Goal: Browse casually

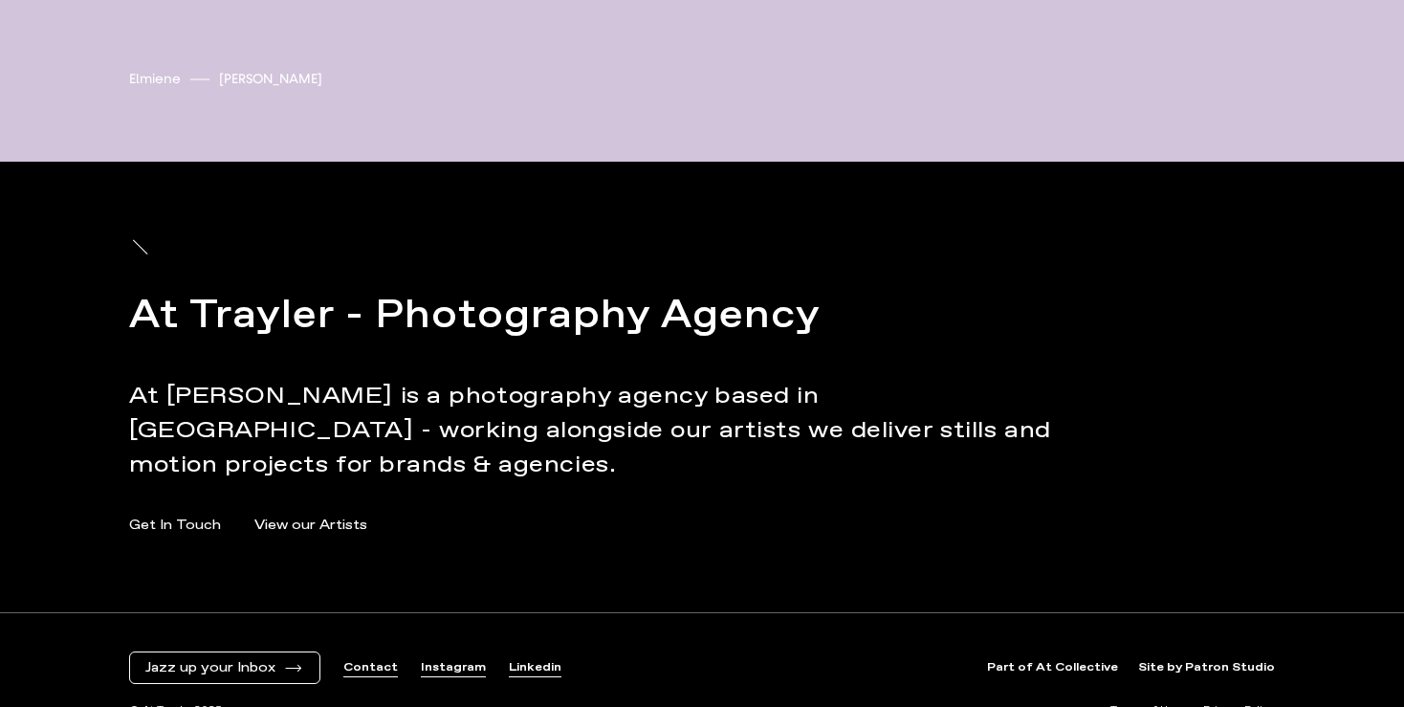
scroll to position [6551, 0]
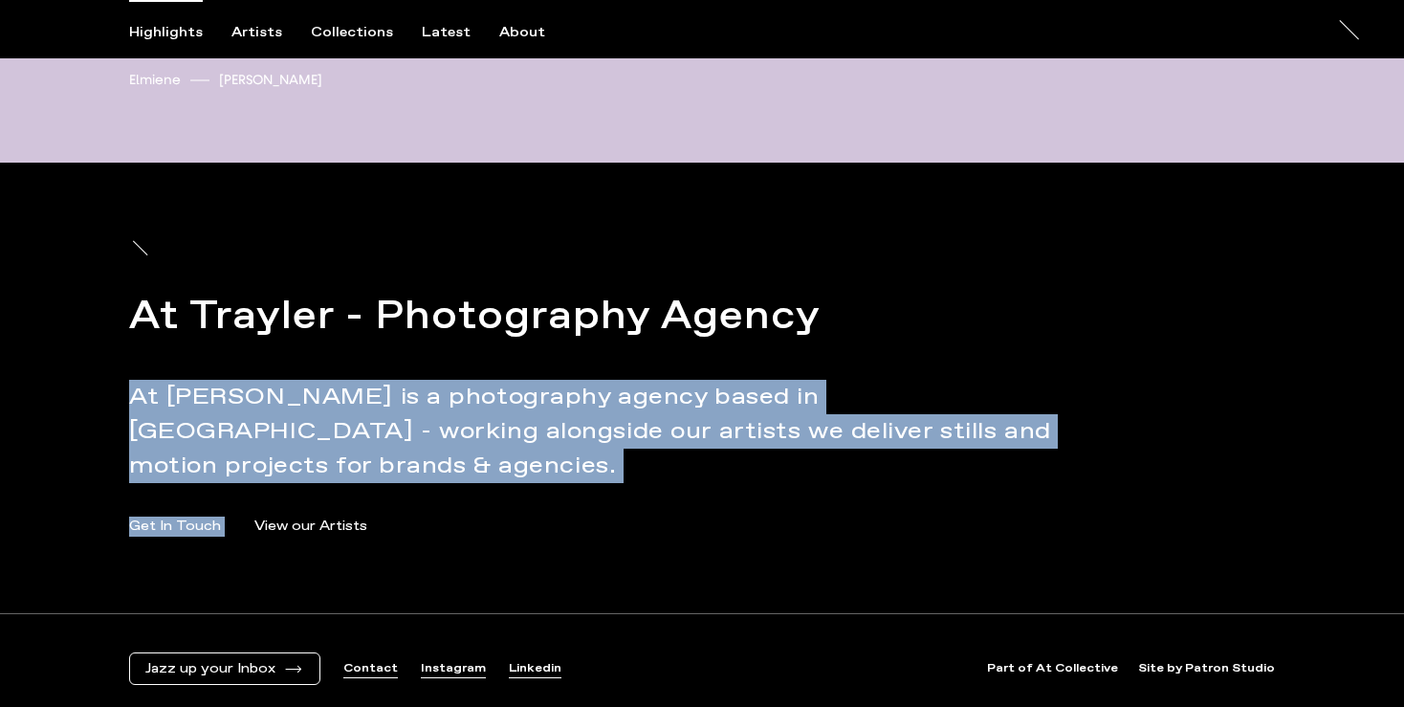
drag, startPoint x: 789, startPoint y: 358, endPoint x: 1022, endPoint y: 472, distance: 260.0
click at [1022, 472] on div "At [PERSON_NAME] - Photography Agency At [PERSON_NAME] is a photography agency …" at bounding box center [702, 388] width 1146 height 450
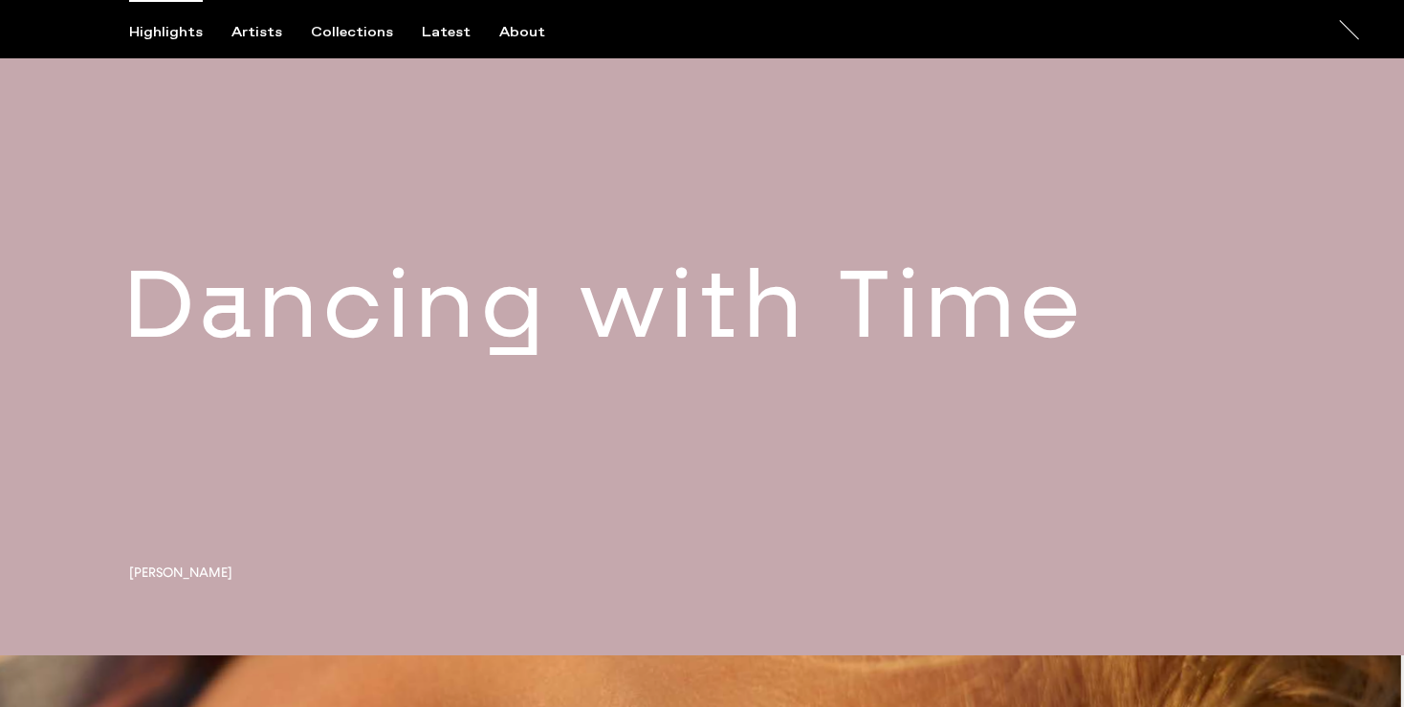
scroll to position [0, 0]
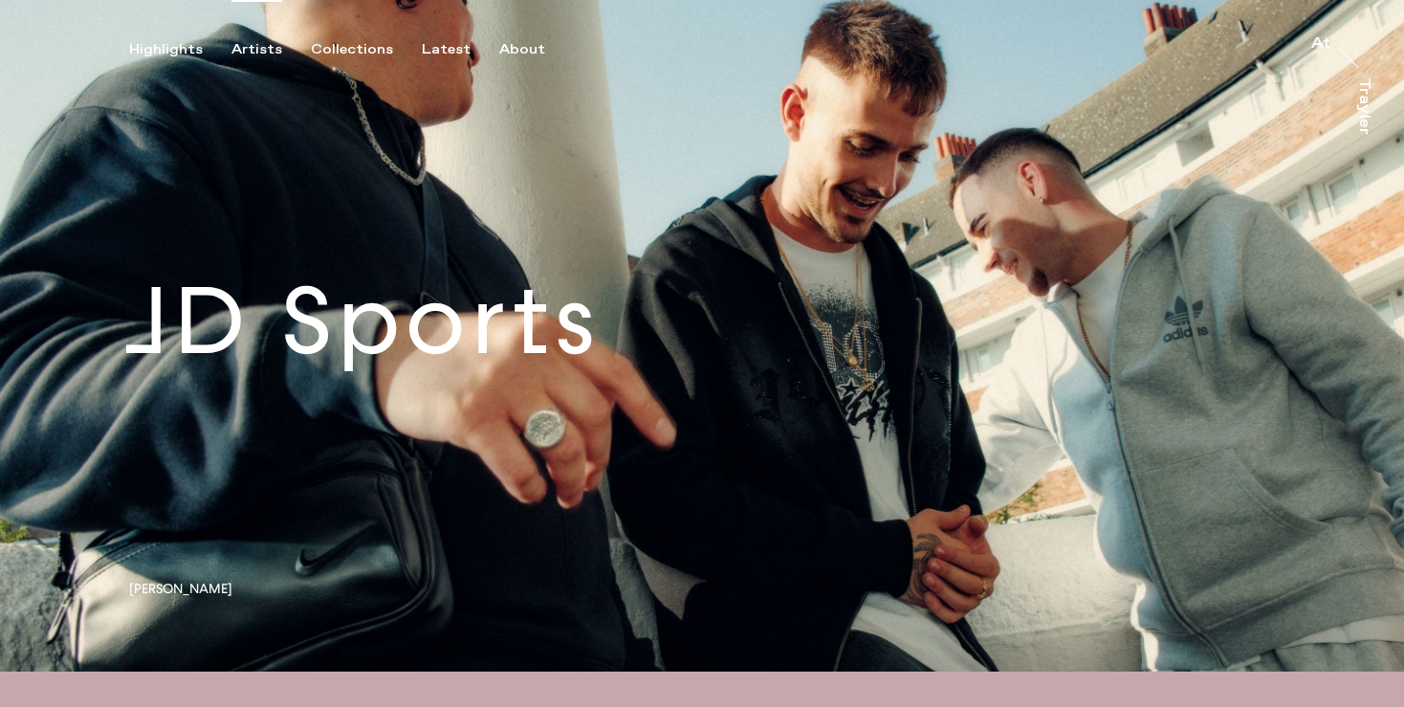
click at [251, 51] on div "Artists" at bounding box center [256, 49] width 51 height 17
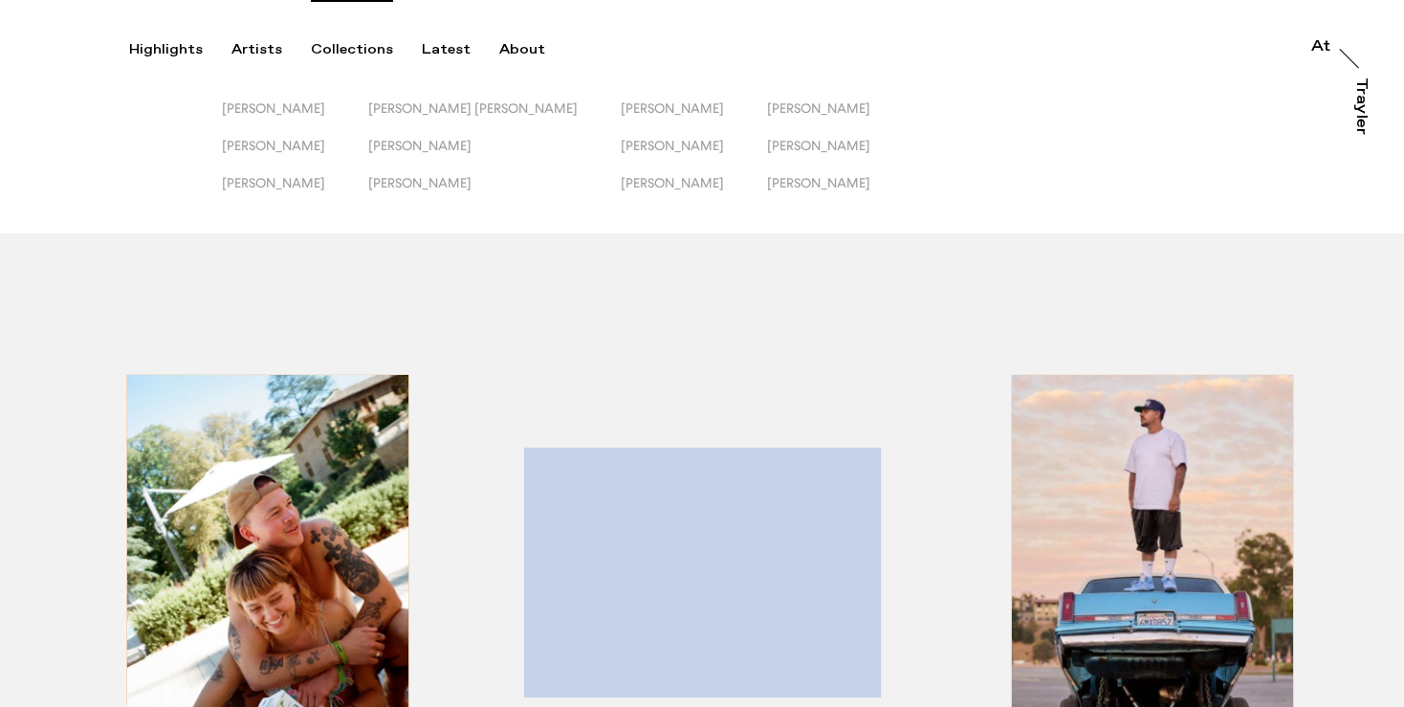
click at [357, 48] on div "Collections" at bounding box center [352, 49] width 82 height 17
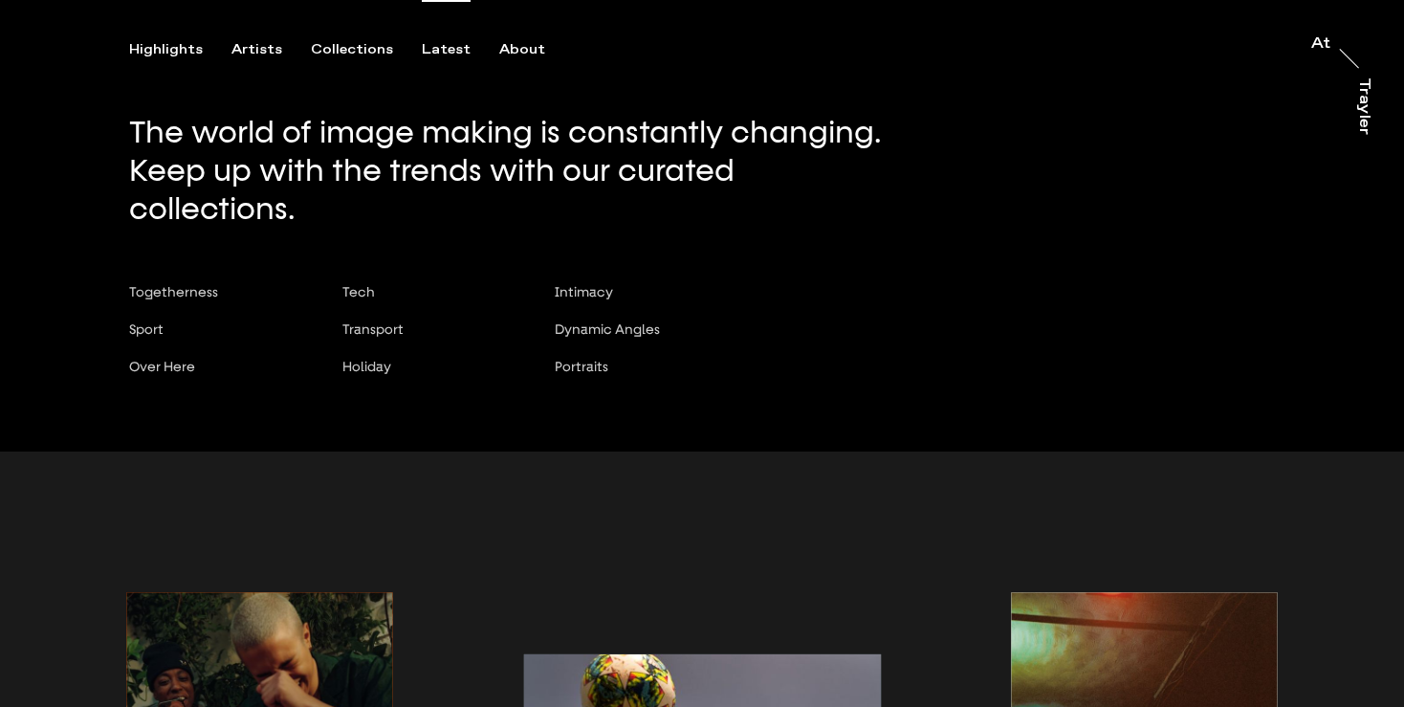
click at [441, 48] on div "Latest" at bounding box center [446, 49] width 49 height 17
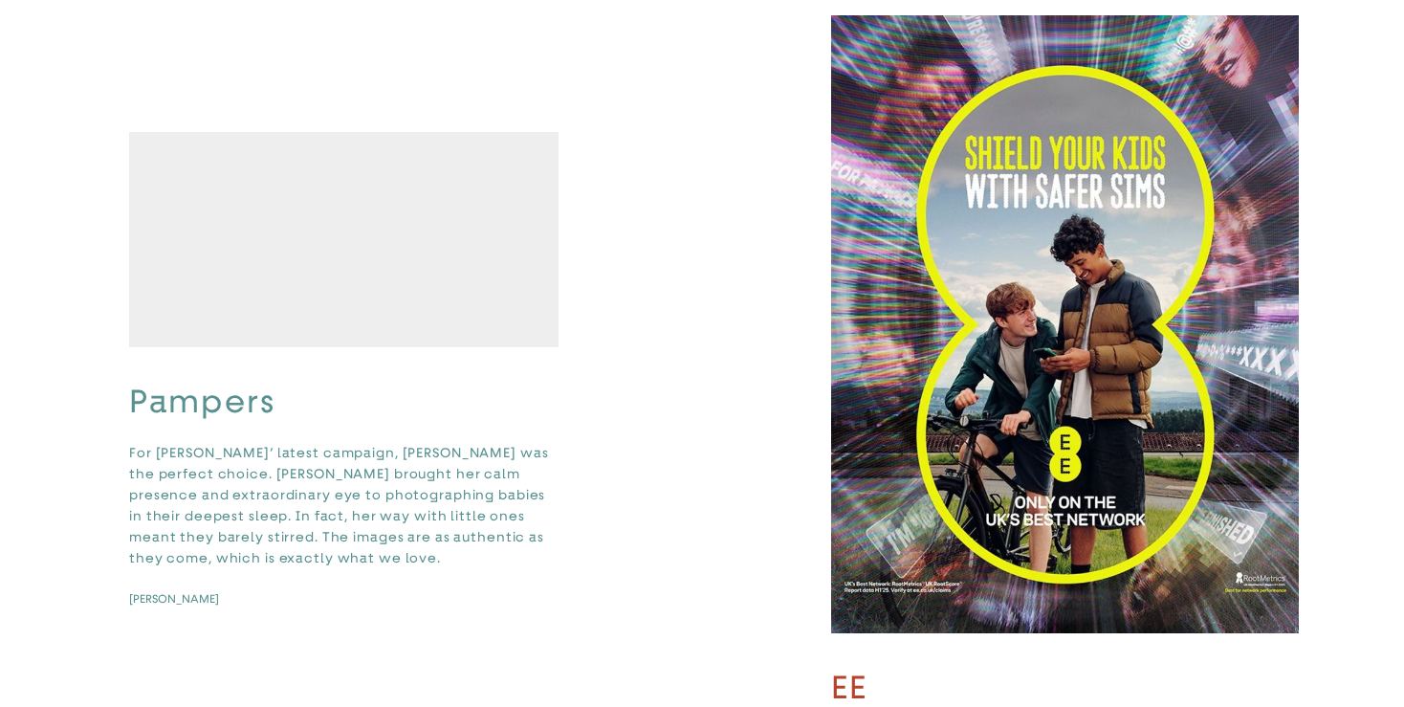
scroll to position [251, 0]
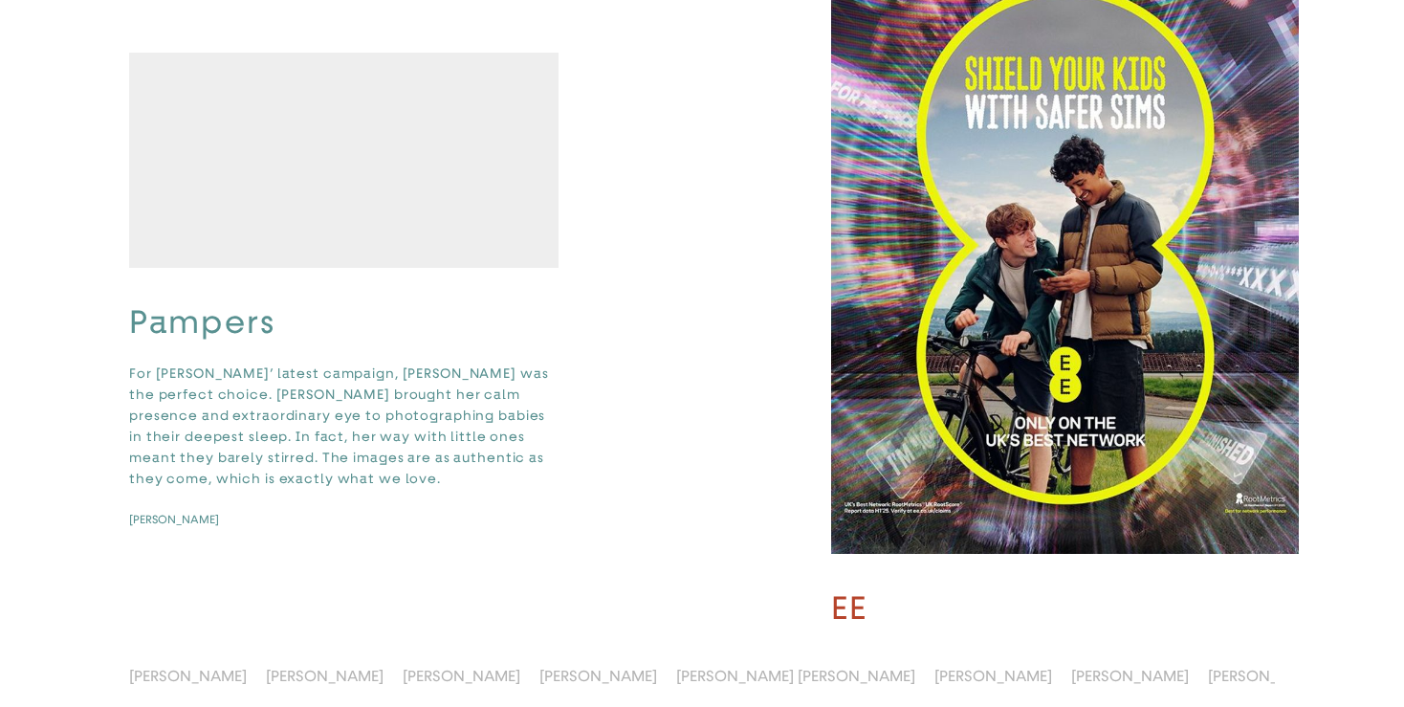
click at [446, 241] on video "button" at bounding box center [343, 160] width 429 height 215
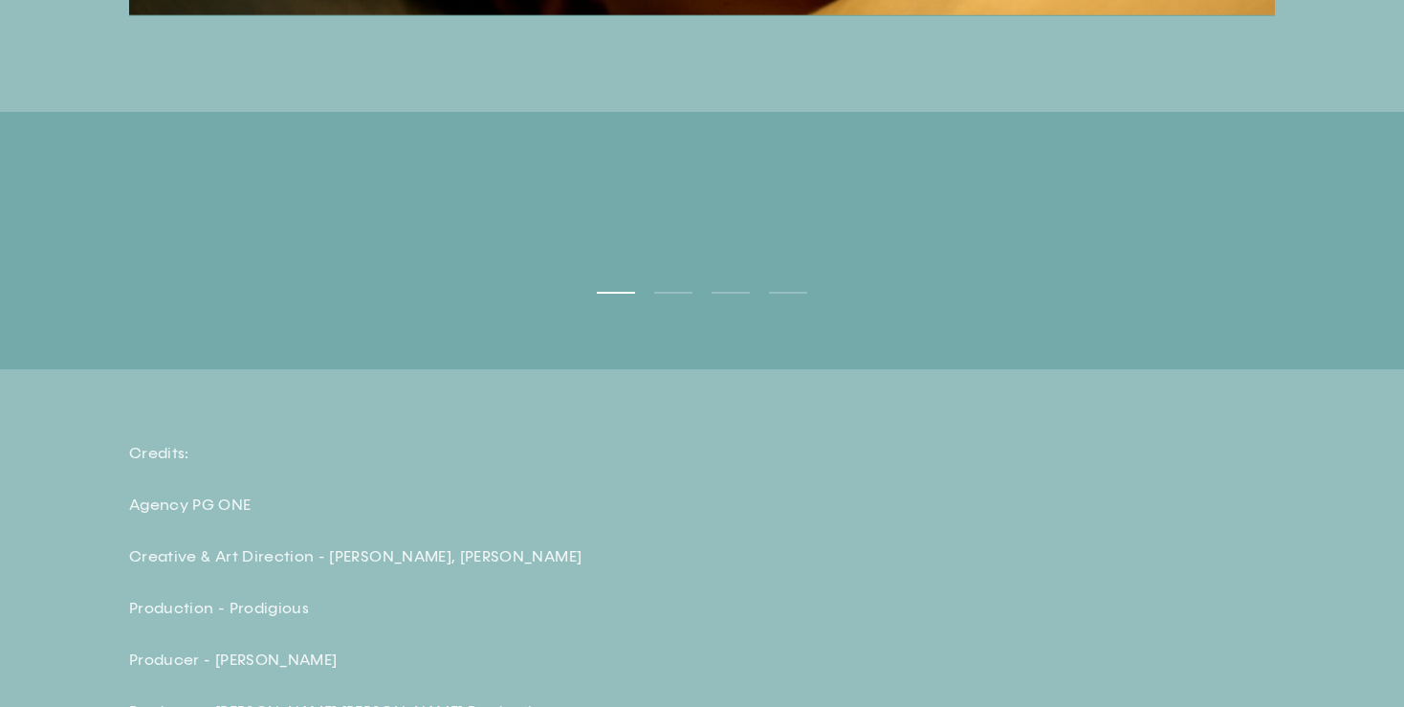
scroll to position [4866, 0]
